Goal: Find contact information: Obtain details needed to contact an individual or organization

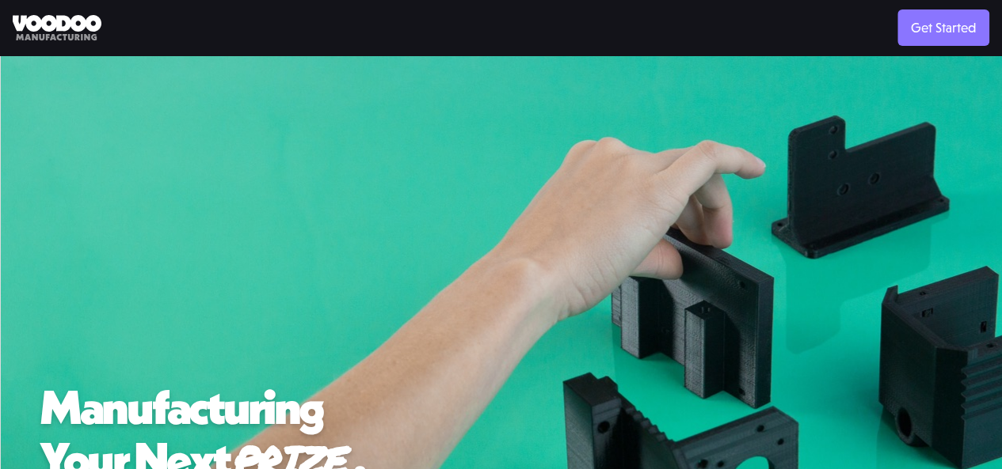
click at [921, 43] on link "Get Started" at bounding box center [943, 28] width 92 height 36
